Goal: Complete application form

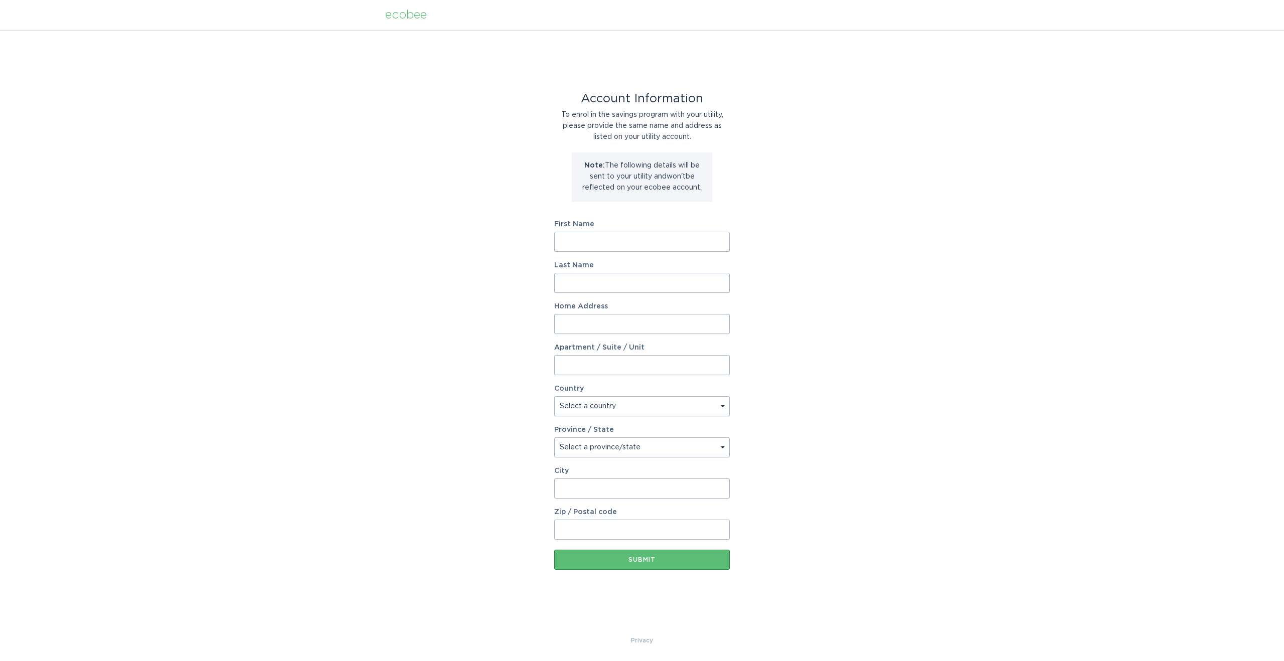
click at [630, 245] on input "First Name" at bounding box center [641, 242] width 175 height 20
type input "K"
